Goal: Task Accomplishment & Management: Complete application form

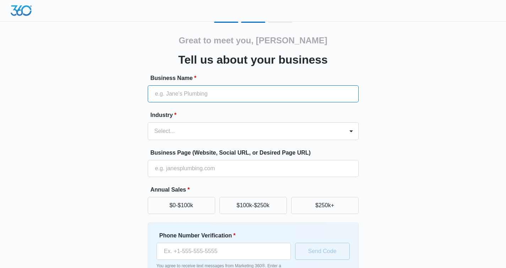
click at [207, 90] on input "Business Name *" at bounding box center [253, 93] width 211 height 17
type input "ESQgo"
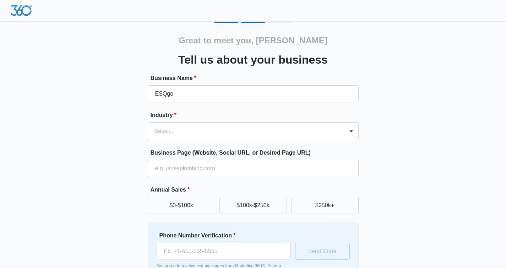
click at [129, 134] on div "Great to meet you, Maxwell Tell us about your business Business Name * ESQgo In…" at bounding box center [253, 166] width 426 height 288
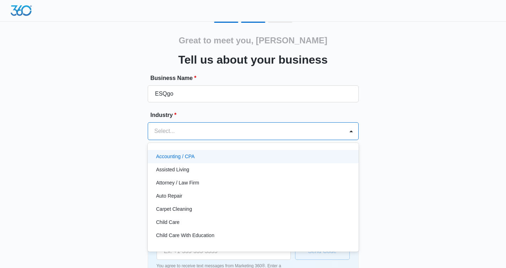
click at [160, 133] on div at bounding box center [245, 131] width 181 height 10
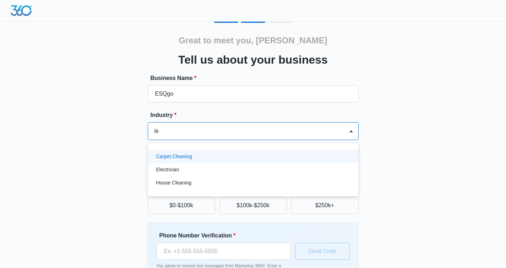
type input "l"
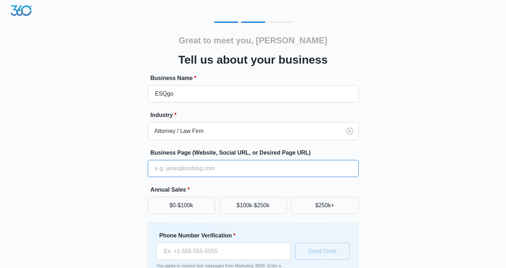
click at [264, 168] on input "Business Page (Website, Social URL, or Desired Page URL)" at bounding box center [253, 168] width 211 height 17
type input "[URL][DOMAIN_NAME]"
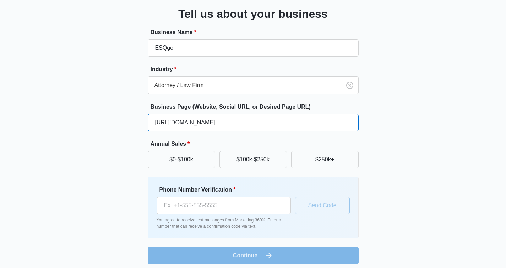
scroll to position [50, 0]
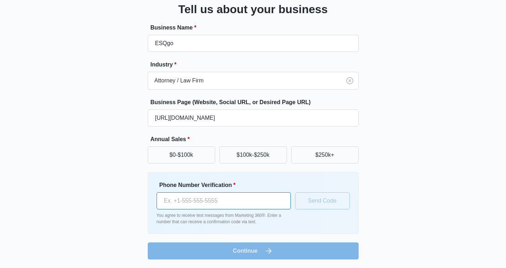
click at [233, 200] on input "Phone Number Verification *" at bounding box center [224, 200] width 134 height 17
click at [185, 195] on input "Phone Number Verification *" at bounding box center [224, 200] width 134 height 17
paste input "(424) 542-6586"
type input "(424) 542-6586"
click at [331, 156] on button "$250k+" at bounding box center [325, 154] width 68 height 17
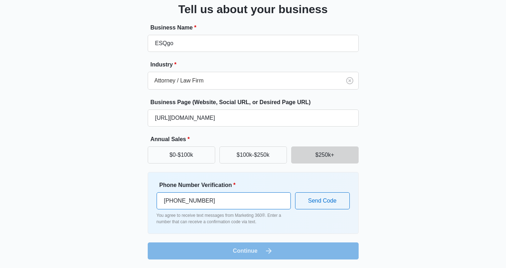
click at [238, 203] on input "(424) 542-6586" at bounding box center [224, 200] width 134 height 17
drag, startPoint x: 238, startPoint y: 203, endPoint x: 151, endPoint y: 196, distance: 87.3
click at [151, 196] on div "Phone Number Verification * (424) 542-6586 You agree to receive text messages f…" at bounding box center [253, 203] width 211 height 62
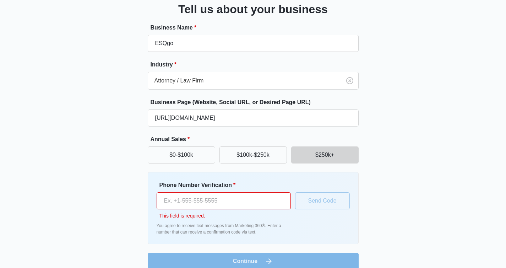
paste input "(424) 542-6586"
type input "(424) 542-6586"
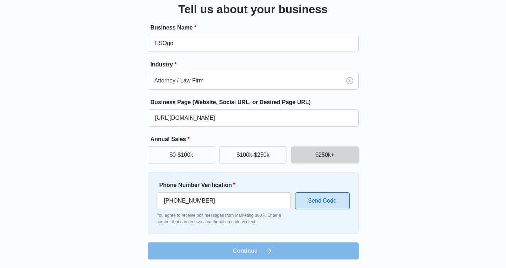
click at [316, 195] on button "Send Code" at bounding box center [322, 200] width 55 height 17
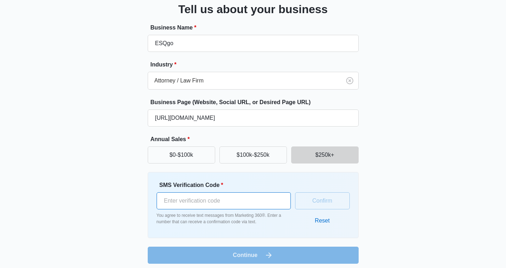
click at [257, 200] on input "SMS Verification Code *" at bounding box center [224, 200] width 134 height 17
click at [280, 205] on input "-1" at bounding box center [224, 200] width 134 height 17
type input "0"
click at [280, 197] on input "0" at bounding box center [224, 200] width 134 height 17
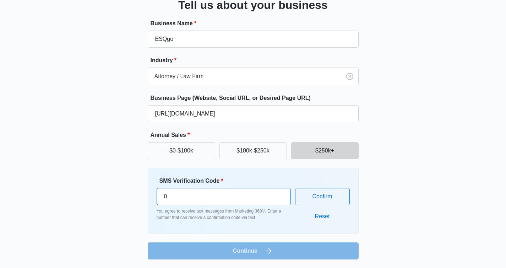
click at [244, 203] on input "0" at bounding box center [224, 196] width 134 height 17
drag, startPoint x: 244, startPoint y: 203, endPoint x: 141, endPoint y: 187, distance: 103.9
click at [142, 187] on div "Great to meet you, Maxwell Tell us about your business Business Name * ESQgo In…" at bounding box center [253, 113] width 426 height 292
paste input "number"
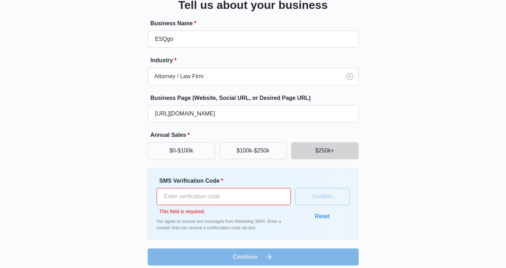
click at [425, 218] on div "Great to meet you, Maxwell Tell us about your business Business Name * ESQgo In…" at bounding box center [253, 116] width 426 height 298
click at [182, 199] on input "SMS Verification Code *" at bounding box center [224, 196] width 134 height 17
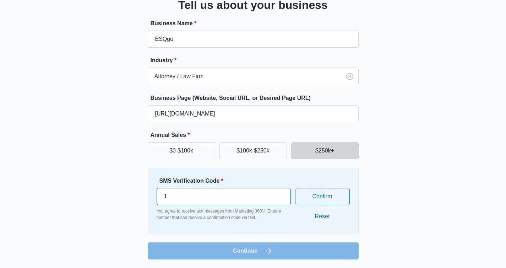
type input "1"
click at [271, 192] on input "1" at bounding box center [224, 196] width 134 height 17
click at [239, 199] on input "1" at bounding box center [224, 196] width 134 height 17
paste input "number"
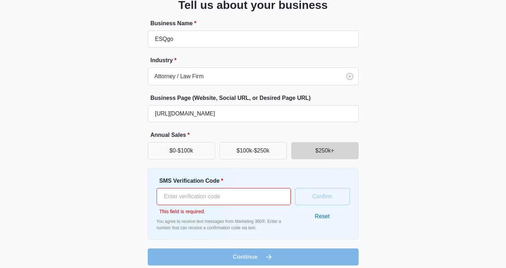
click at [421, 184] on div "Great to meet you, Maxwell Tell us about your business Business Name * ESQgo In…" at bounding box center [253, 116] width 426 height 298
click at [204, 198] on input "SMS Verification Code *" at bounding box center [224, 196] width 134 height 17
click at [209, 183] on label "SMS Verification Code *" at bounding box center [227, 181] width 134 height 9
click at [209, 188] on input "SMS Verification Code *" at bounding box center [224, 196] width 134 height 17
click at [206, 198] on input "SMS Verification Code *" at bounding box center [224, 196] width 134 height 17
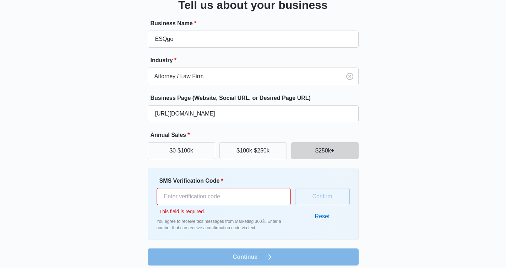
drag, startPoint x: 206, startPoint y: 198, endPoint x: 140, endPoint y: 194, distance: 65.9
click at [140, 194] on div "Great to meet you, Maxwell Tell us about your business Business Name * ESQgo In…" at bounding box center [253, 116] width 426 height 298
click at [131, 193] on div "Great to meet you, Maxwell Tell us about your business Business Name * ESQgo In…" at bounding box center [253, 116] width 426 height 298
click at [173, 196] on input "SMS Verification Code *" at bounding box center [224, 196] width 134 height 17
click at [105, 211] on div "Great to meet you, Maxwell Tell us about your business Business Name * ESQgo In…" at bounding box center [253, 116] width 426 height 298
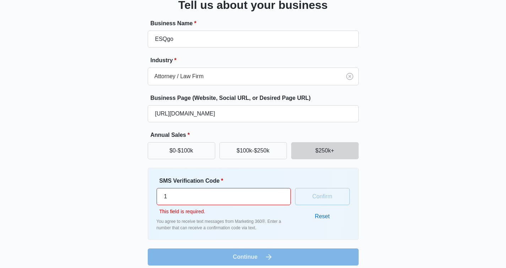
click at [270, 194] on input "1" at bounding box center [224, 196] width 134 height 17
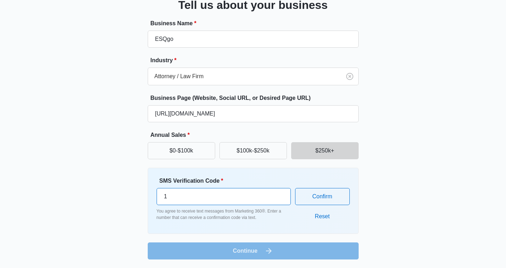
click at [270, 194] on input "1" at bounding box center [224, 196] width 134 height 17
click at [280, 194] on input "2" at bounding box center [224, 196] width 134 height 17
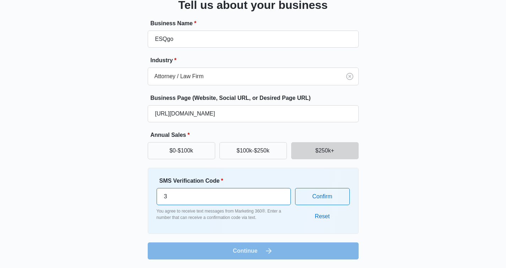
click at [280, 194] on input "3" at bounding box center [224, 196] width 134 height 17
click at [280, 194] on input "4" at bounding box center [224, 196] width 134 height 17
click at [280, 194] on input "5" at bounding box center [224, 196] width 134 height 17
click at [280, 194] on input "6" at bounding box center [224, 196] width 134 height 17
click at [280, 194] on input "7" at bounding box center [224, 196] width 134 height 17
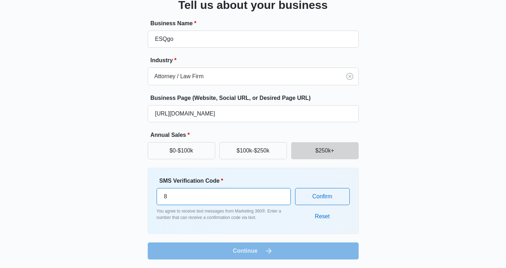
click at [280, 194] on input "8" at bounding box center [224, 196] width 134 height 17
click at [280, 194] on input "9" at bounding box center [224, 196] width 134 height 17
click at [280, 194] on input "10" at bounding box center [224, 196] width 134 height 17
click at [280, 194] on input "11" at bounding box center [224, 196] width 134 height 17
click at [280, 194] on input "12" at bounding box center [224, 196] width 134 height 17
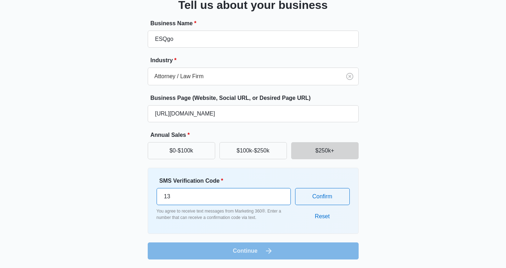
click at [280, 194] on input "13" at bounding box center [224, 196] width 134 height 17
click at [280, 203] on input "12" at bounding box center [224, 196] width 134 height 17
click at [280, 203] on input "11" at bounding box center [224, 196] width 134 height 17
click at [280, 203] on input "10" at bounding box center [224, 196] width 134 height 17
click at [280, 203] on input "9" at bounding box center [224, 196] width 134 height 17
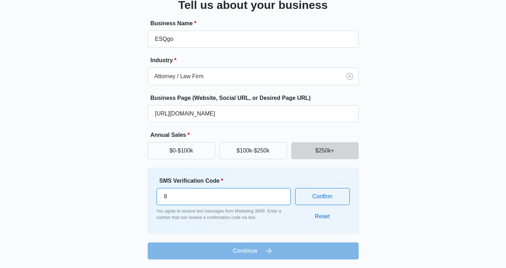
click at [280, 203] on input "8" at bounding box center [224, 196] width 134 height 17
click at [280, 203] on input "7" at bounding box center [224, 196] width 134 height 17
click at [255, 200] on input "7" at bounding box center [224, 196] width 134 height 17
click at [280, 201] on input "6" at bounding box center [224, 196] width 134 height 17
click at [280, 201] on input "5" at bounding box center [224, 196] width 134 height 17
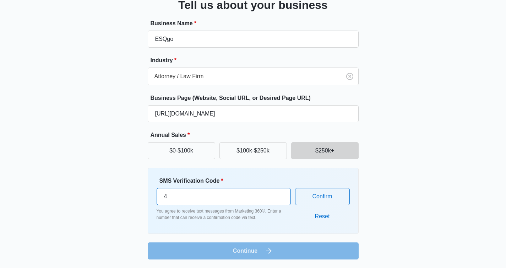
click at [280, 201] on input "4" at bounding box center [224, 196] width 134 height 17
click at [280, 201] on input "3" at bounding box center [224, 196] width 134 height 17
click at [280, 201] on input "2" at bounding box center [224, 196] width 134 height 17
click at [280, 201] on input "1" at bounding box center [224, 196] width 134 height 17
click at [280, 201] on input "0" at bounding box center [224, 196] width 134 height 17
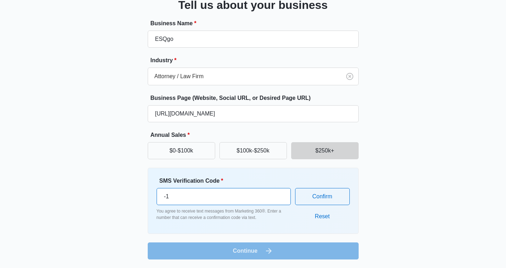
click at [280, 201] on input "-1" at bounding box center [224, 196] width 134 height 17
click at [282, 193] on input "0" at bounding box center [224, 196] width 134 height 17
type input "0"
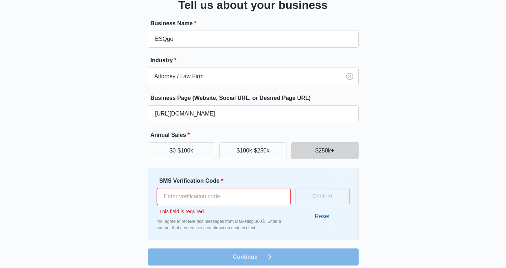
click at [506, 194] on html "Great to meet you, Maxwell Tell us about your business Business Name * ESQgo In…" at bounding box center [253, 79] width 506 height 268
click at [320, 221] on button "Reset" at bounding box center [322, 216] width 29 height 17
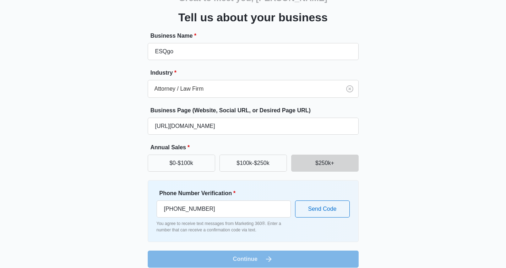
scroll to position [50, 0]
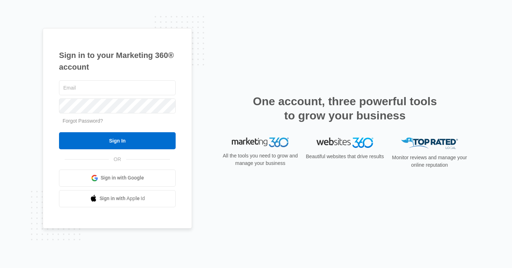
click at [25, 146] on div "Sign in to your Marketing 360® account Forgot Password? Sign In OR Sign in with…" at bounding box center [256, 134] width 512 height 268
type input "[PERSON_NAME][EMAIL_ADDRESS][PERSON_NAME][DOMAIN_NAME]"
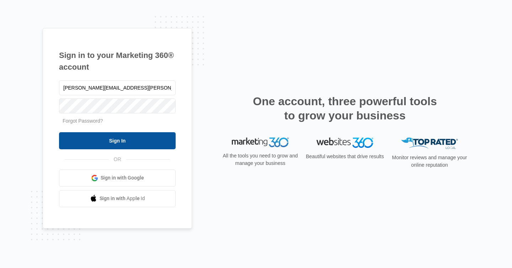
click at [123, 140] on input "Sign In" at bounding box center [117, 140] width 117 height 17
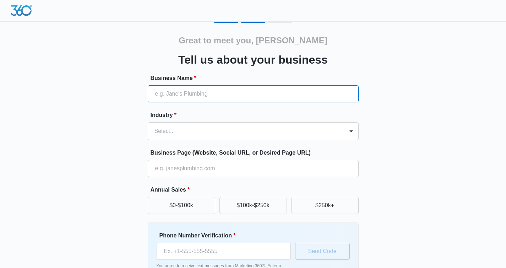
click at [226, 95] on input "Business Name *" at bounding box center [253, 93] width 211 height 17
type input "ESQgo - Ecommerce Lawyers"
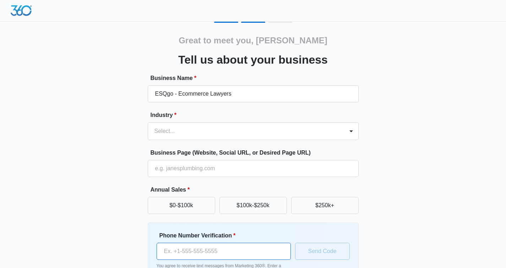
type input "[PHONE_NUMBER]"
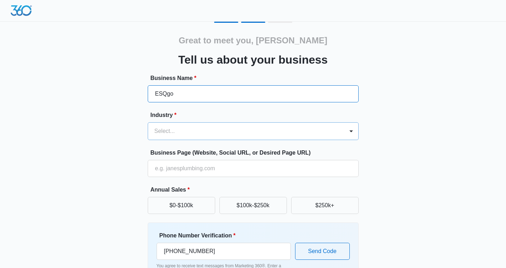
type input "ESQgo"
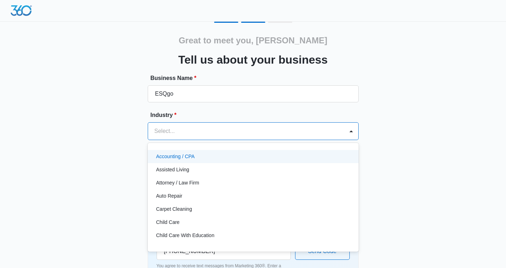
click at [170, 130] on div at bounding box center [245, 131] width 181 height 10
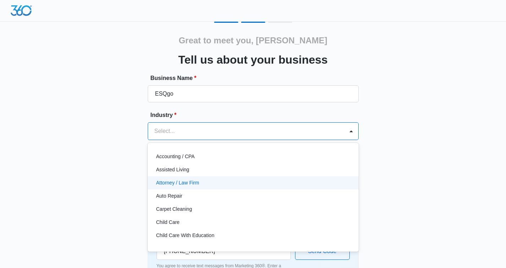
click at [184, 183] on p "Attorney / Law Firm" at bounding box center [177, 182] width 43 height 7
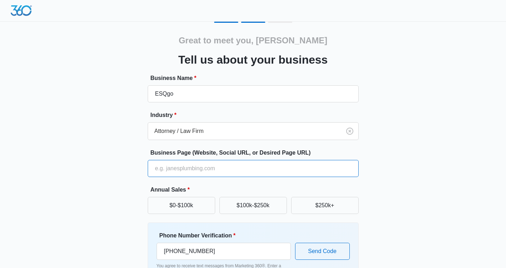
click at [183, 174] on input "Business Page (Website, Social URL, or Desired Page URL)" at bounding box center [253, 168] width 211 height 17
type input "https://www.esqgo.com/"
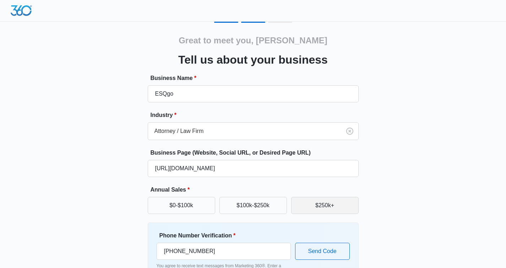
click at [324, 203] on button "$250k+" at bounding box center [325, 205] width 68 height 17
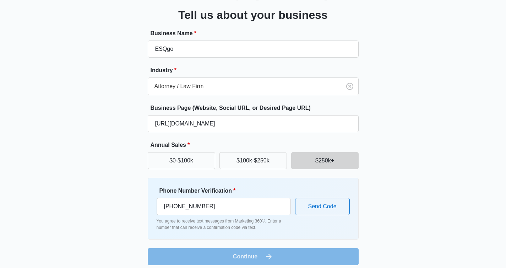
scroll to position [50, 0]
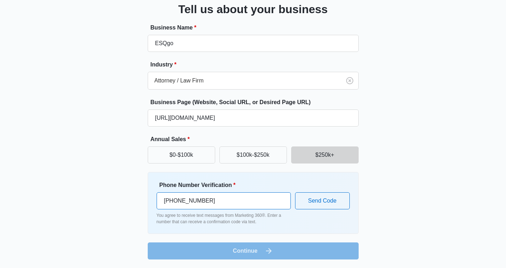
click at [204, 200] on input "(866) 865-8216" at bounding box center [224, 200] width 134 height 17
type input "(866) 813-4034"
click at [325, 197] on button "Send Code" at bounding box center [322, 200] width 55 height 17
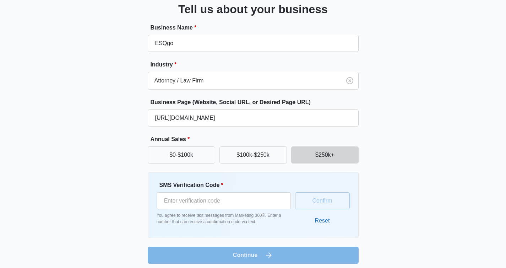
click at [323, 218] on button "Reset" at bounding box center [322, 220] width 29 height 17
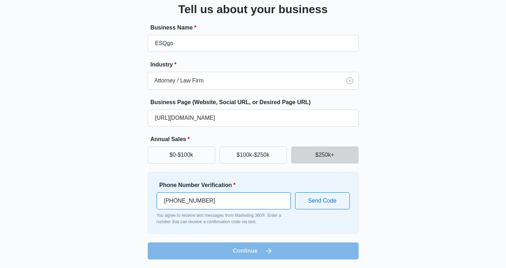
click at [257, 207] on input "+1 866 813 4034" at bounding box center [224, 200] width 134 height 17
drag, startPoint x: 240, startPoint y: 200, endPoint x: 151, endPoint y: 200, distance: 88.8
click at [151, 200] on div "Phone Number Verification * +1 866 813 4034 You agree to receive text messages …" at bounding box center [253, 203] width 211 height 62
paste input "(424) 438-1525"
type input "(424) 438-1525"
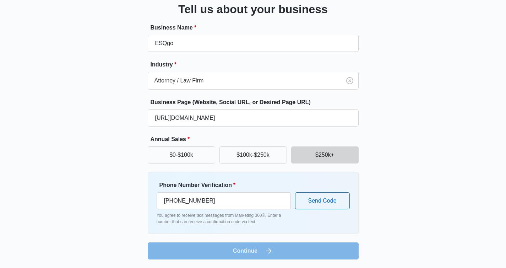
click at [479, 140] on div "Great to meet you, Maxwell Tell us about your business Business Name * ESQgo In…" at bounding box center [253, 109] width 506 height 318
click at [427, 196] on div "Great to meet you, Maxwell Tell us about your business Business Name * ESQgo In…" at bounding box center [253, 115] width 426 height 288
click at [467, 147] on div "Great to meet you, Maxwell Tell us about your business Business Name * ESQgo In…" at bounding box center [253, 109] width 506 height 318
click at [324, 203] on button "Send Code" at bounding box center [322, 200] width 55 height 17
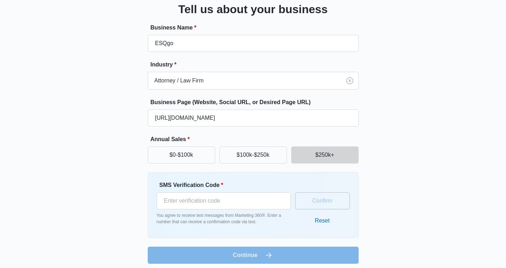
scroll to position [55, 0]
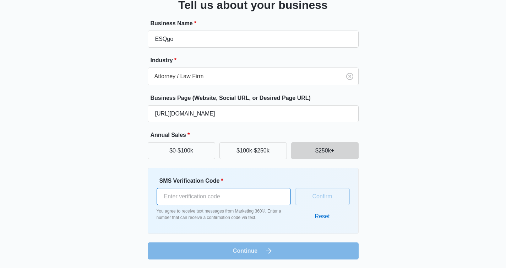
click at [225, 197] on input "SMS Verification Code *" at bounding box center [224, 196] width 134 height 17
paste input "948458"
type input "948458"
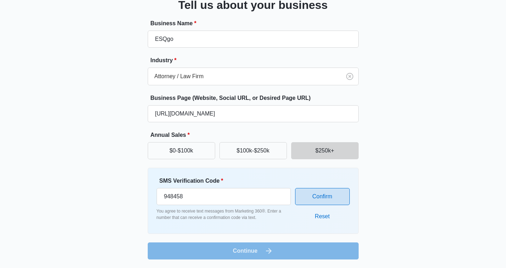
click at [318, 201] on button "Confirm" at bounding box center [322, 196] width 55 height 17
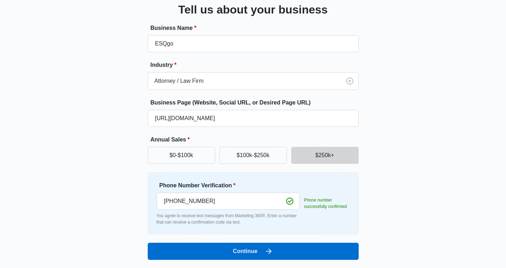
scroll to position [50, 0]
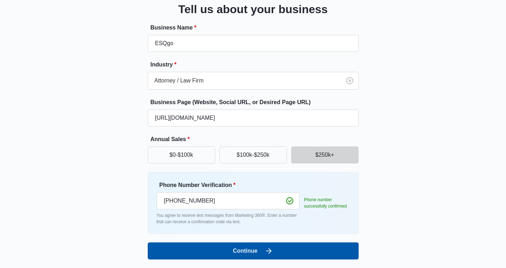
click at [261, 249] on button "Continue" at bounding box center [253, 250] width 211 height 17
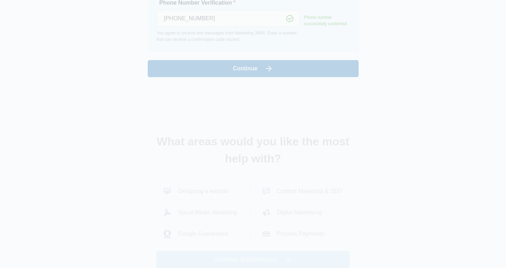
scroll to position [0, 0]
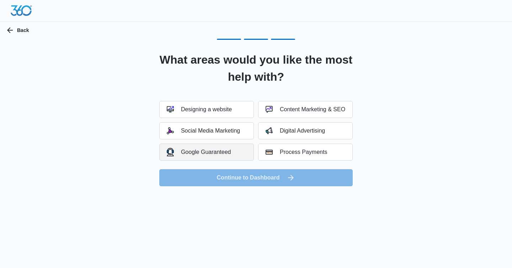
click at [234, 151] on button "Google Guaranteed" at bounding box center [206, 152] width 95 height 17
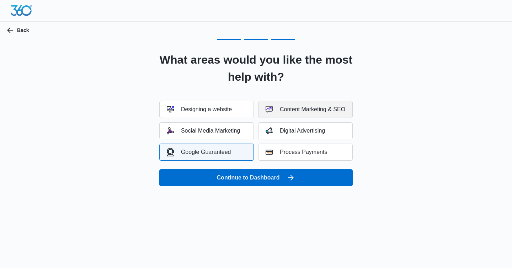
click at [309, 107] on div "Content Marketing & SEO" at bounding box center [305, 109] width 80 height 7
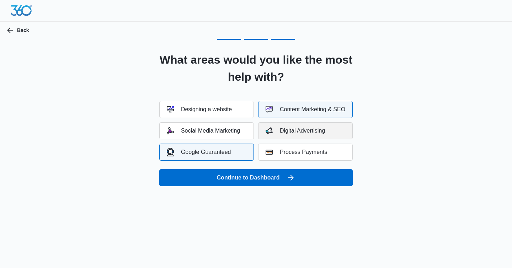
click at [313, 124] on button "Digital Advertising" at bounding box center [305, 130] width 95 height 17
click at [223, 152] on div "Google Guaranteed" at bounding box center [199, 152] width 64 height 8
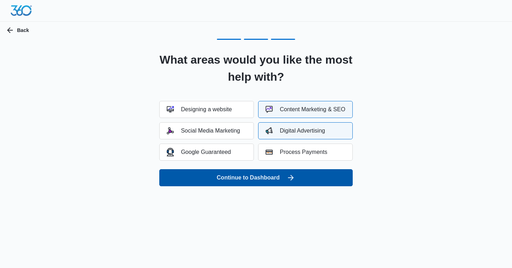
click at [278, 179] on button "Continue to Dashboard" at bounding box center [255, 177] width 193 height 17
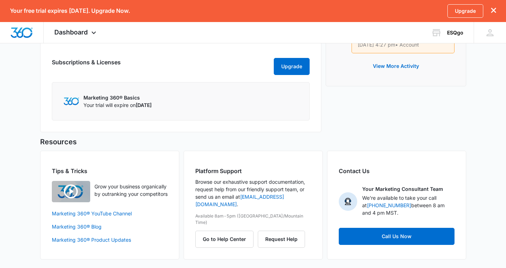
scroll to position [429, 0]
click at [293, 231] on button "Request Help" at bounding box center [281, 239] width 47 height 17
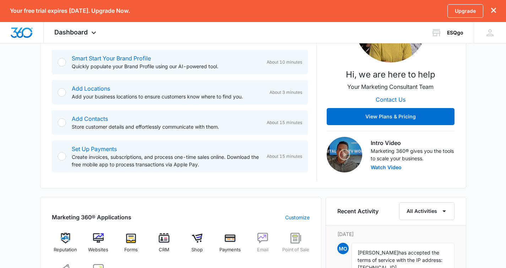
scroll to position [147, 0]
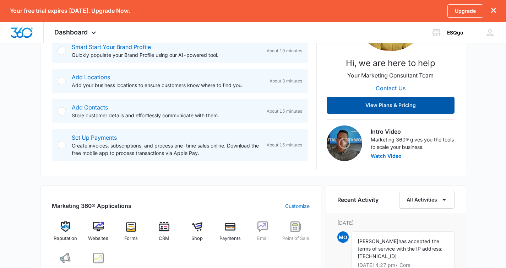
click at [384, 105] on button "View Plans & Pricing" at bounding box center [391, 105] width 128 height 17
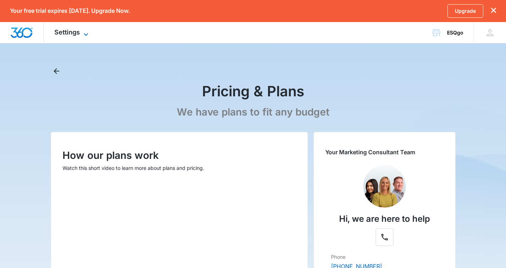
click at [82, 30] on icon at bounding box center [86, 34] width 9 height 9
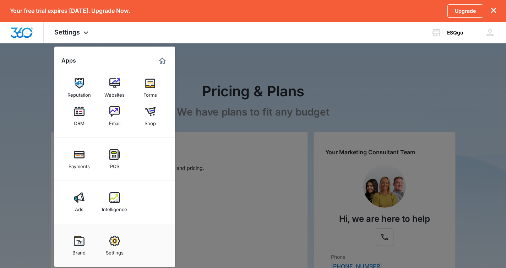
click at [489, 109] on div at bounding box center [253, 134] width 506 height 268
